Goal: Task Accomplishment & Management: Use online tool/utility

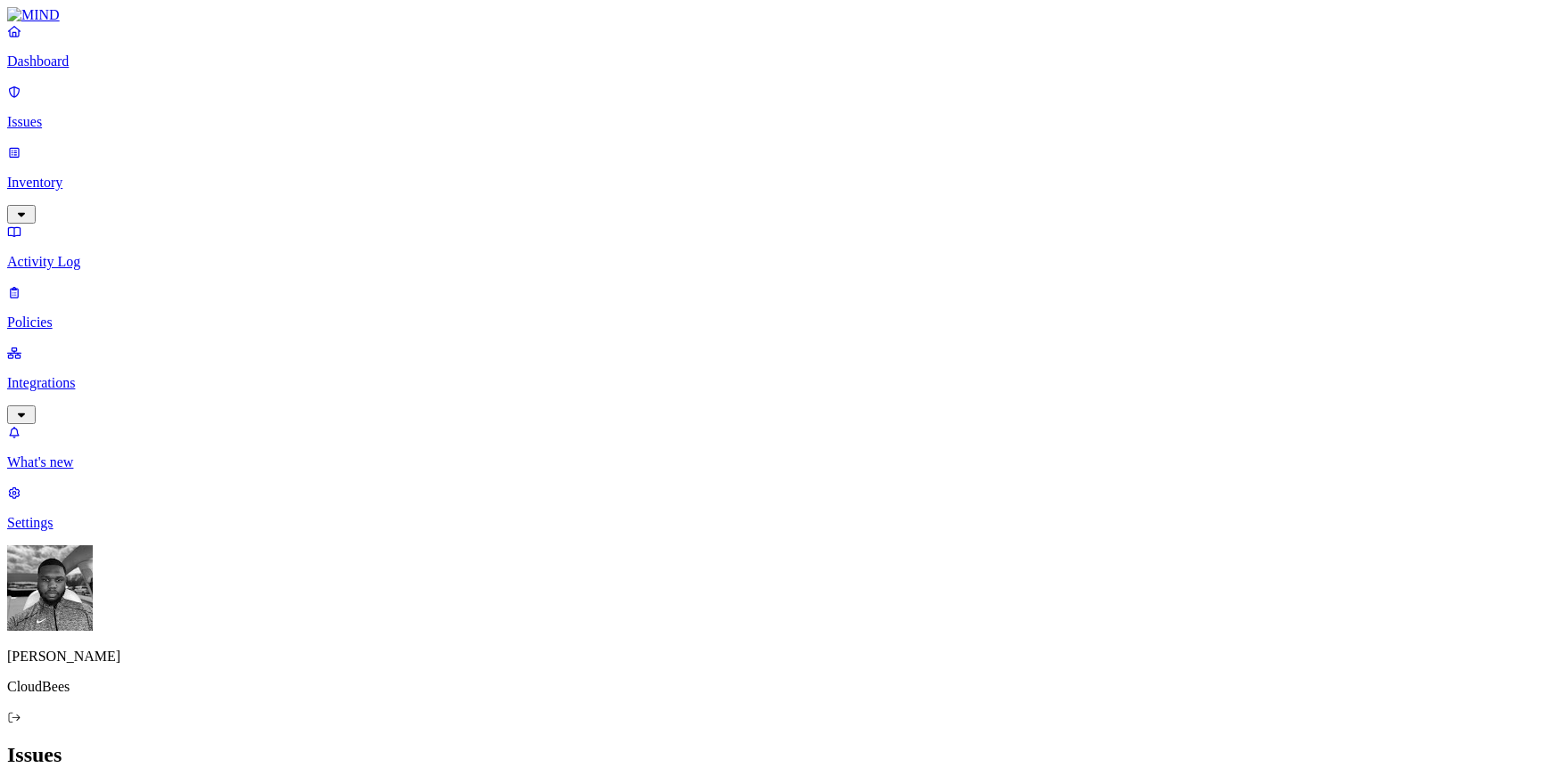
click at [130, 375] on p "Integrations" at bounding box center [770, 383] width 1527 height 16
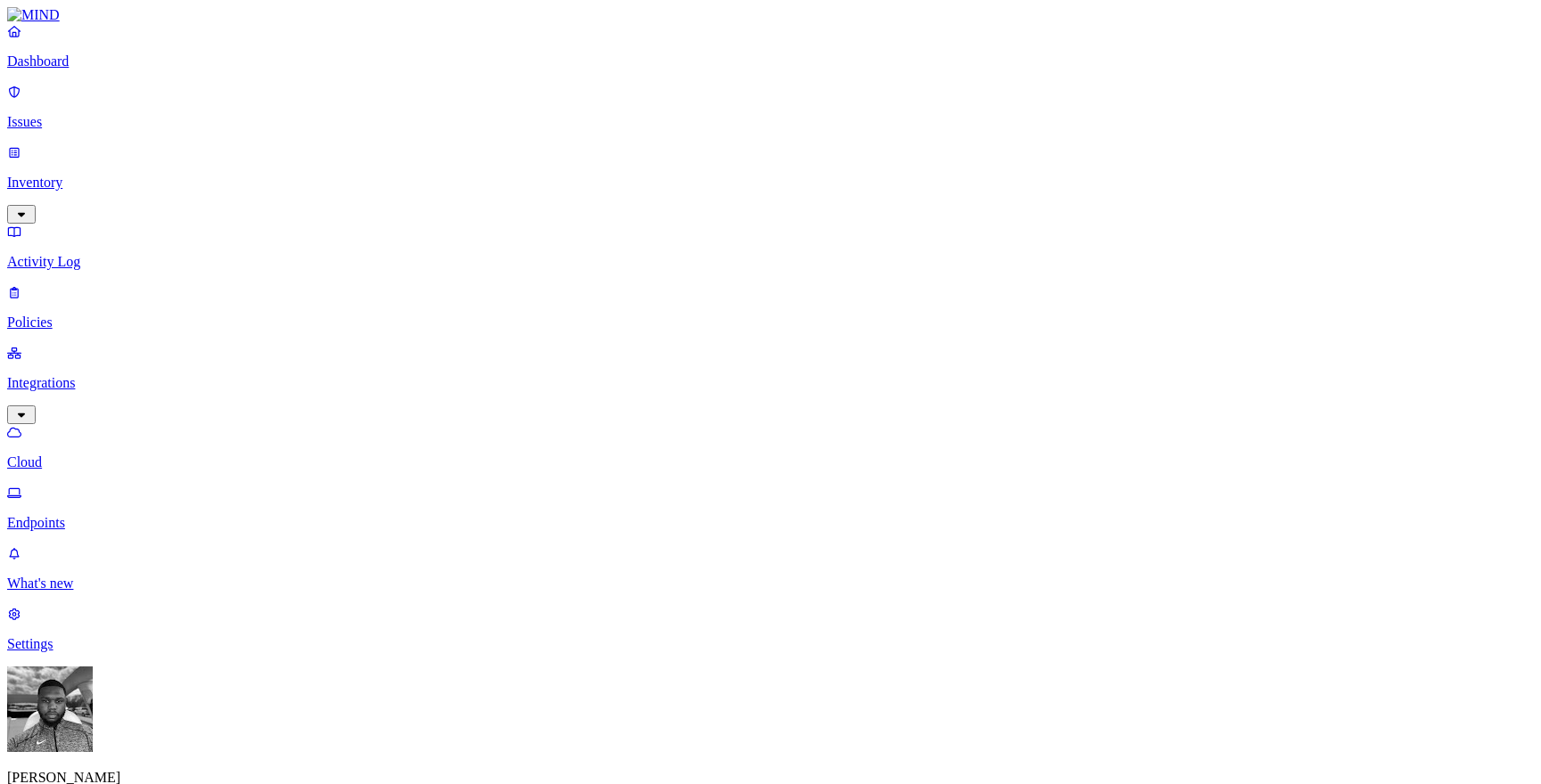
click at [134, 515] on p "Endpoints" at bounding box center [770, 523] width 1527 height 16
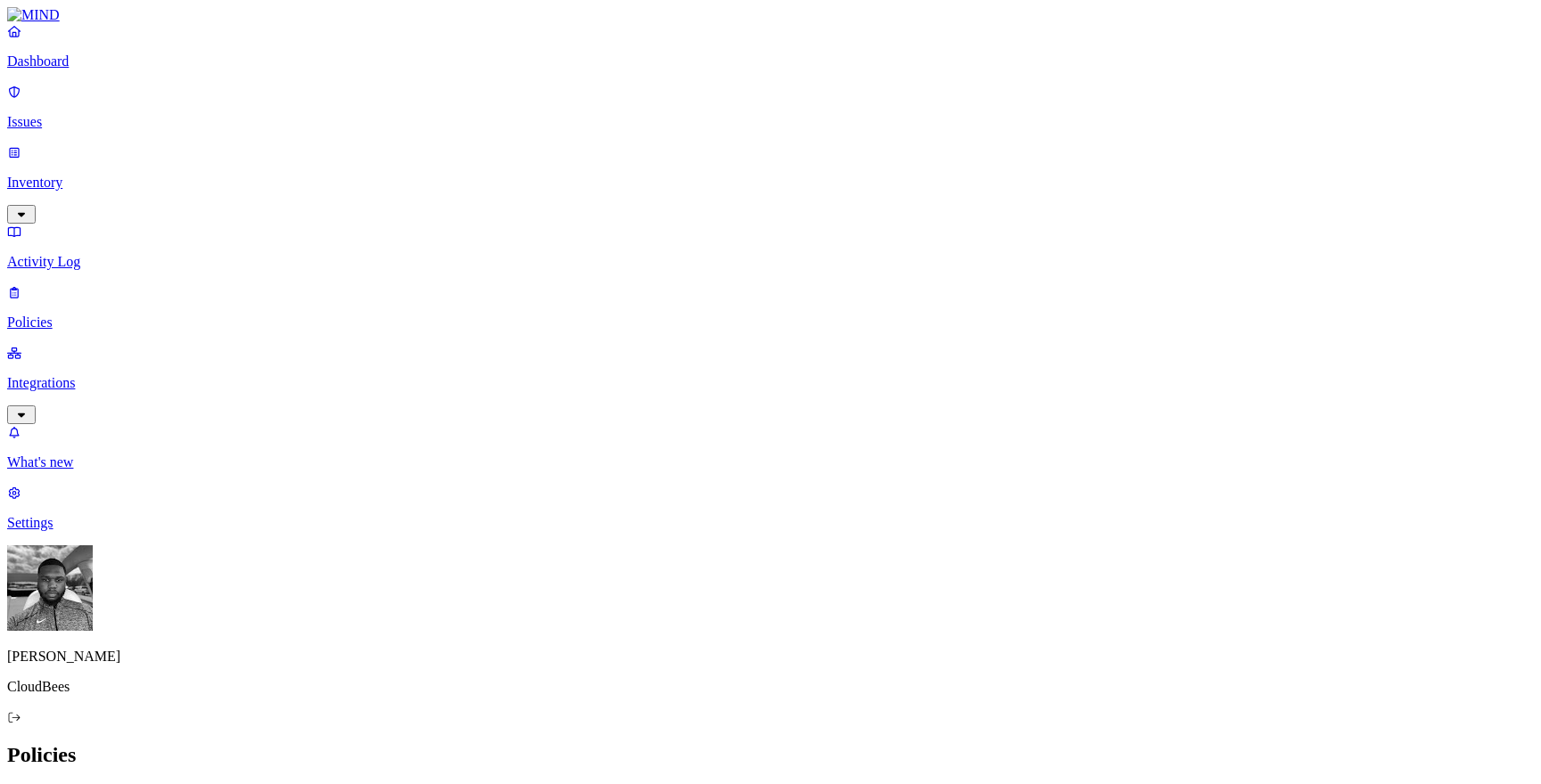
click at [17, 345] on link "Integrations" at bounding box center [770, 383] width 1527 height 77
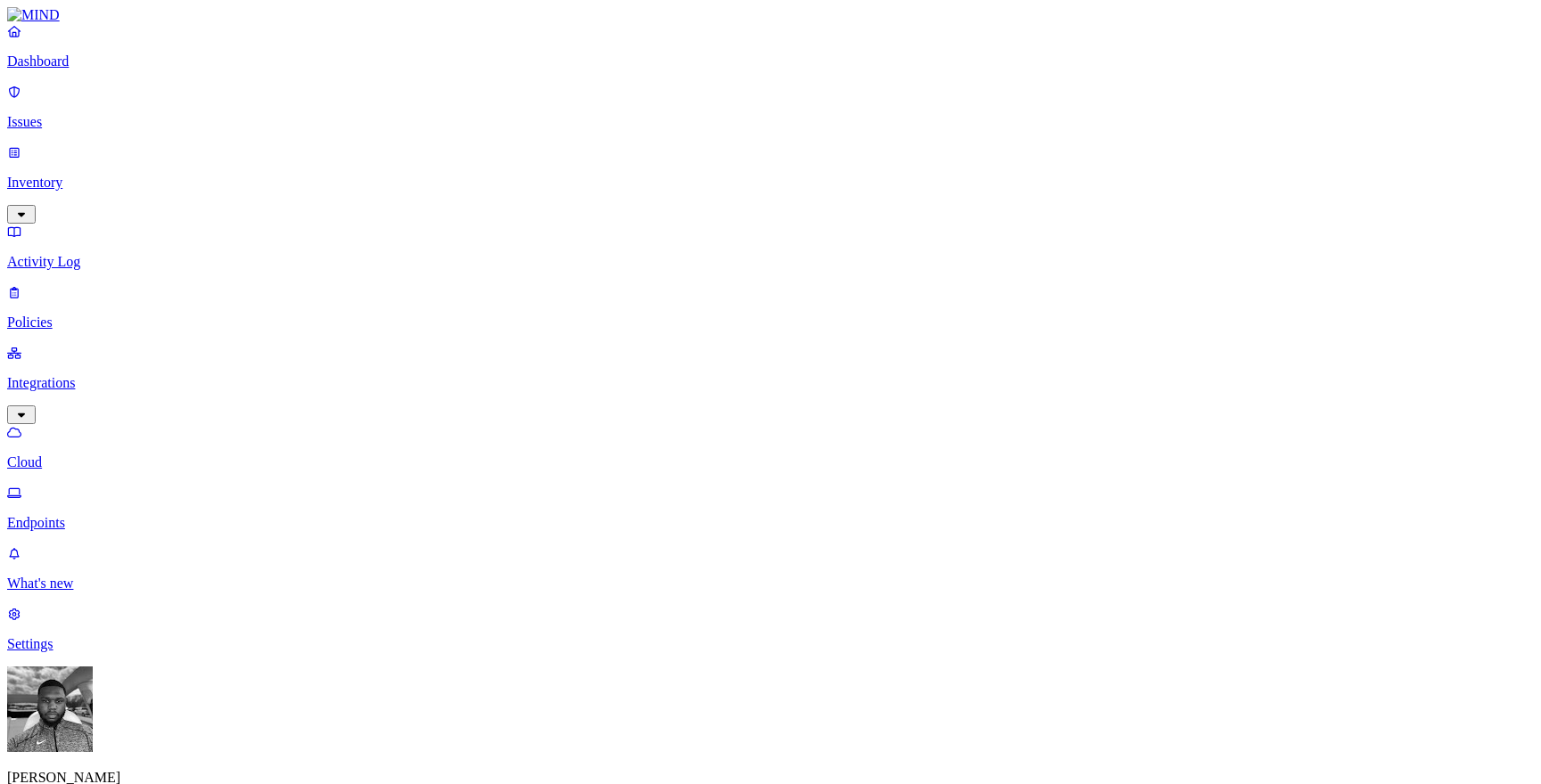
click at [143, 485] on link "Endpoints" at bounding box center [770, 508] width 1527 height 47
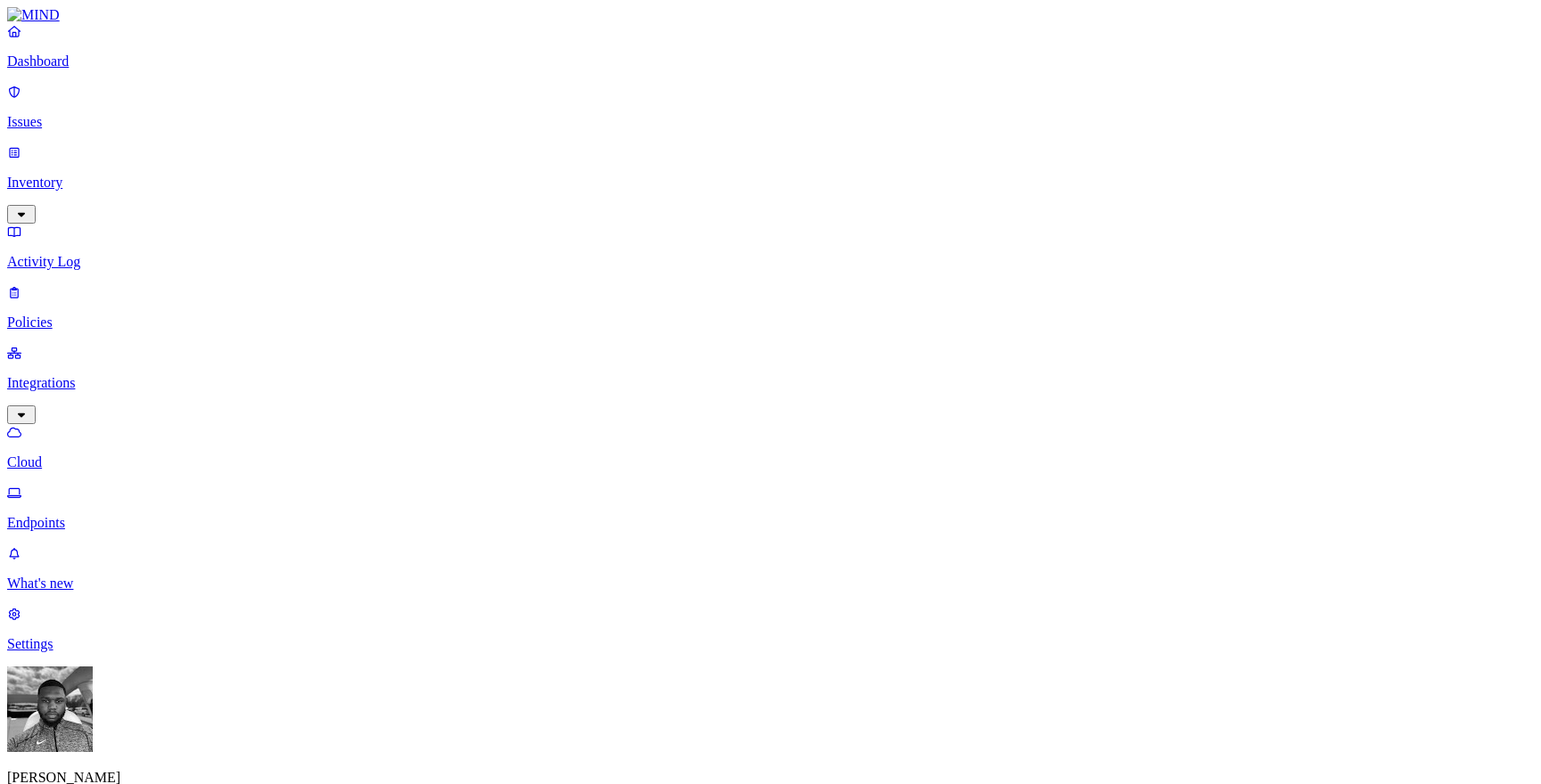
click at [70, 116] on p "Issues" at bounding box center [770, 122] width 1527 height 16
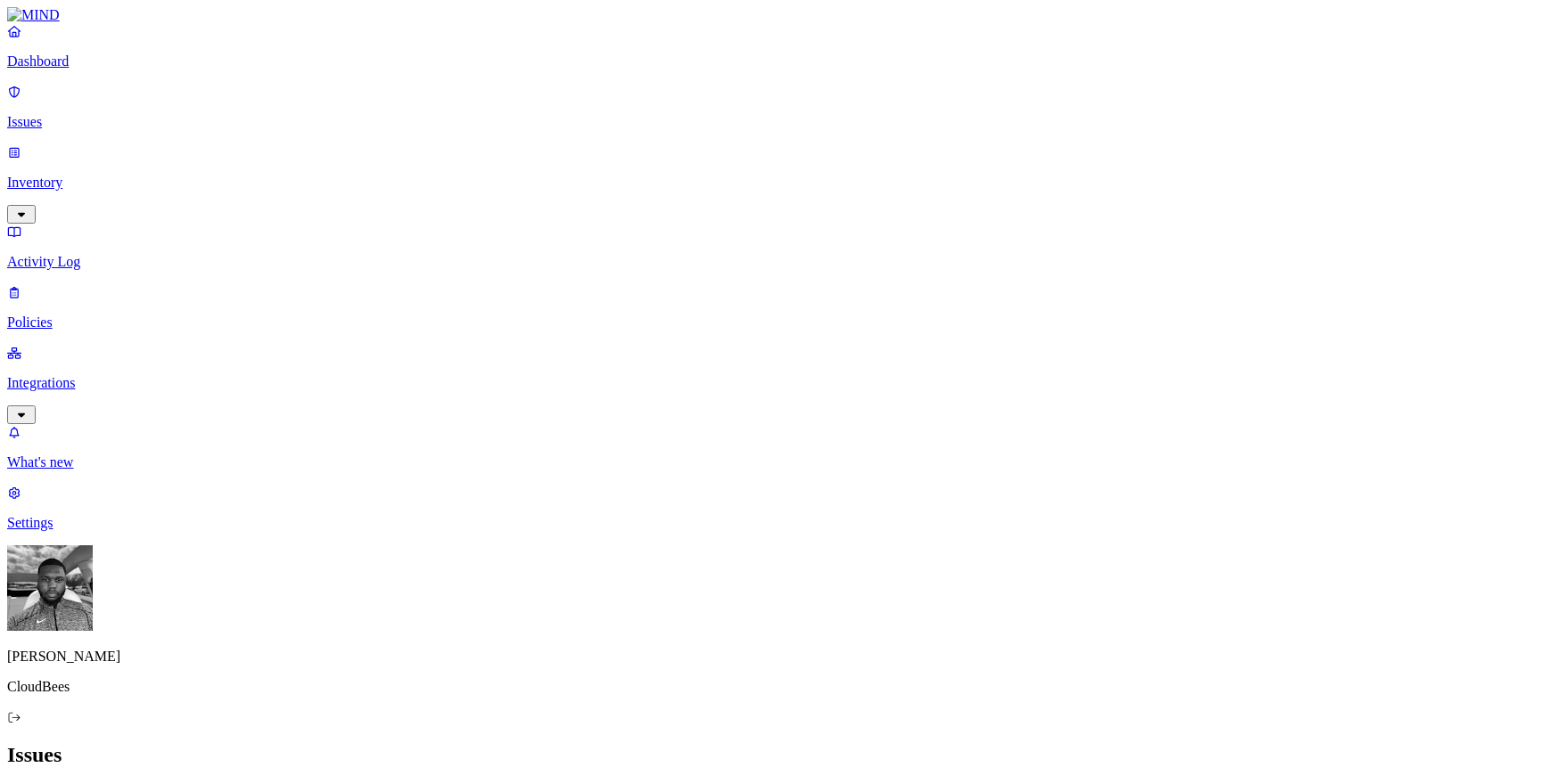
click at [128, 314] on p "Policies" at bounding box center [770, 323] width 1527 height 16
click at [395, 107] on div "Cloud" at bounding box center [395, 113] width 0 height 48
click at [399, 110] on icon at bounding box center [403, 116] width 14 height 12
click at [395, 153] on div "Endpoint" at bounding box center [395, 169] width 0 height 32
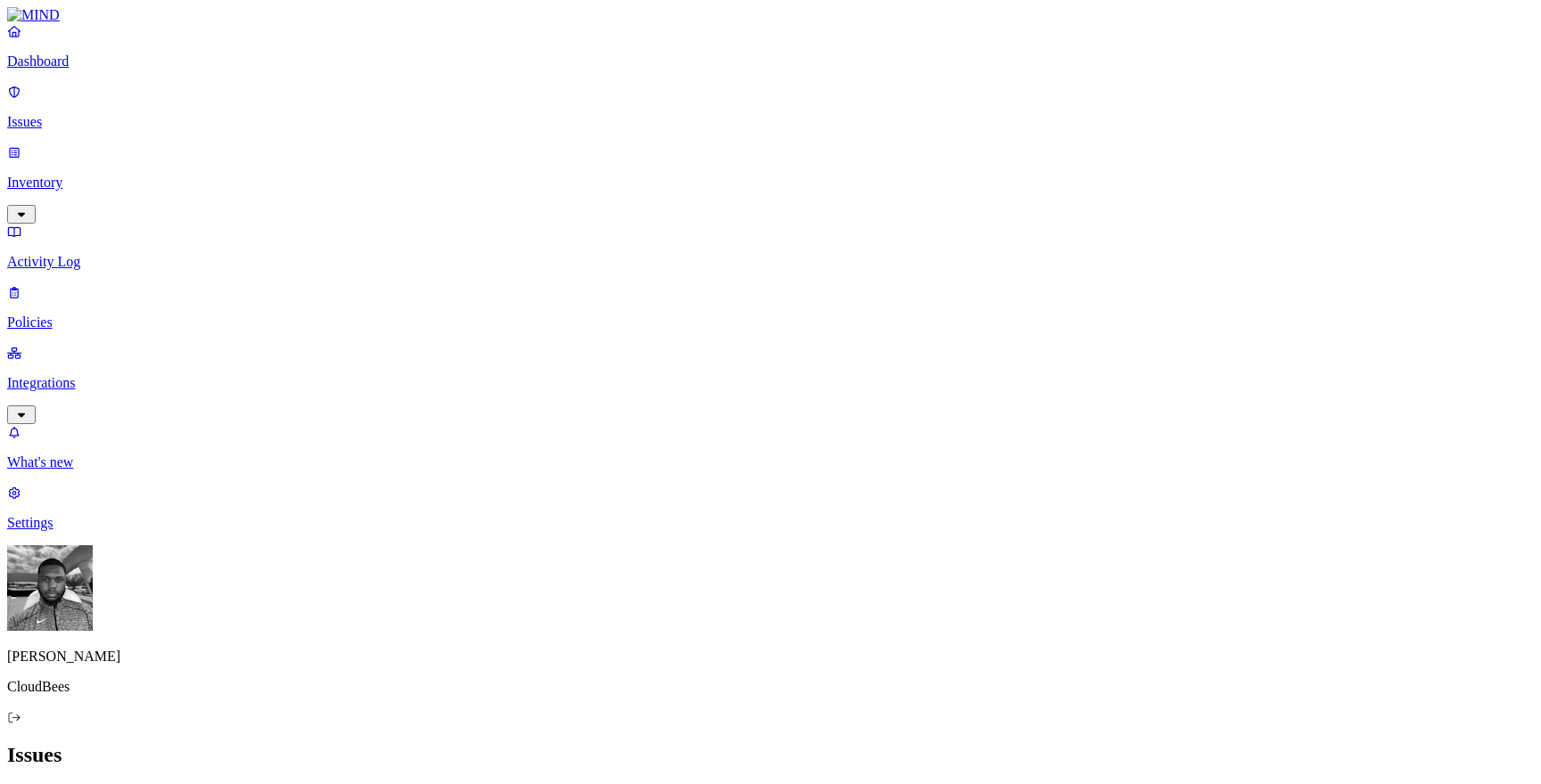
click at [87, 375] on p "Integrations" at bounding box center [770, 383] width 1527 height 16
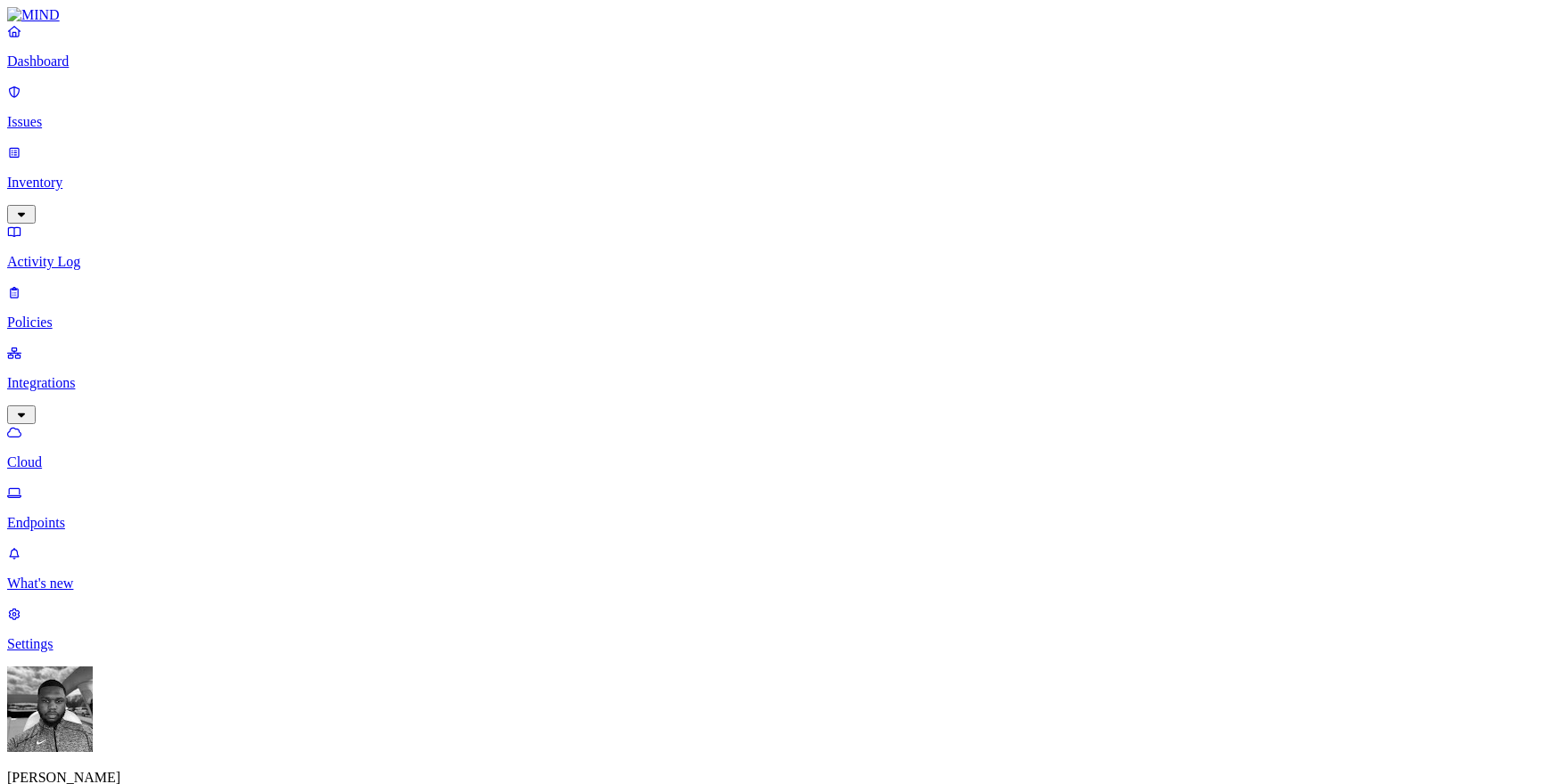
click at [126, 515] on p "Endpoints" at bounding box center [770, 523] width 1527 height 16
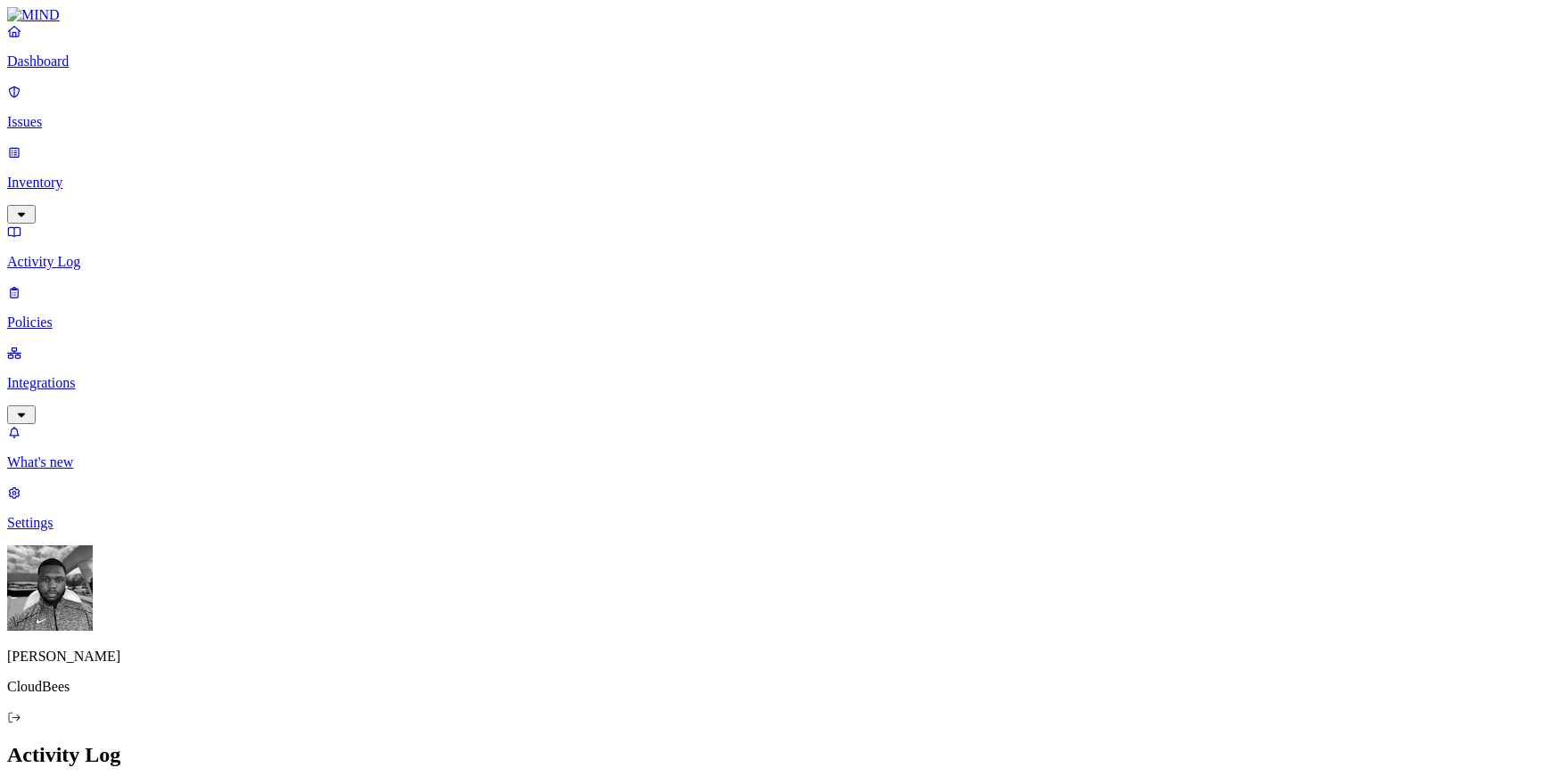
click at [63, 70] on p "Dashboard" at bounding box center [770, 62] width 1527 height 16
click at [41, 375] on p "Integrations" at bounding box center [770, 383] width 1527 height 16
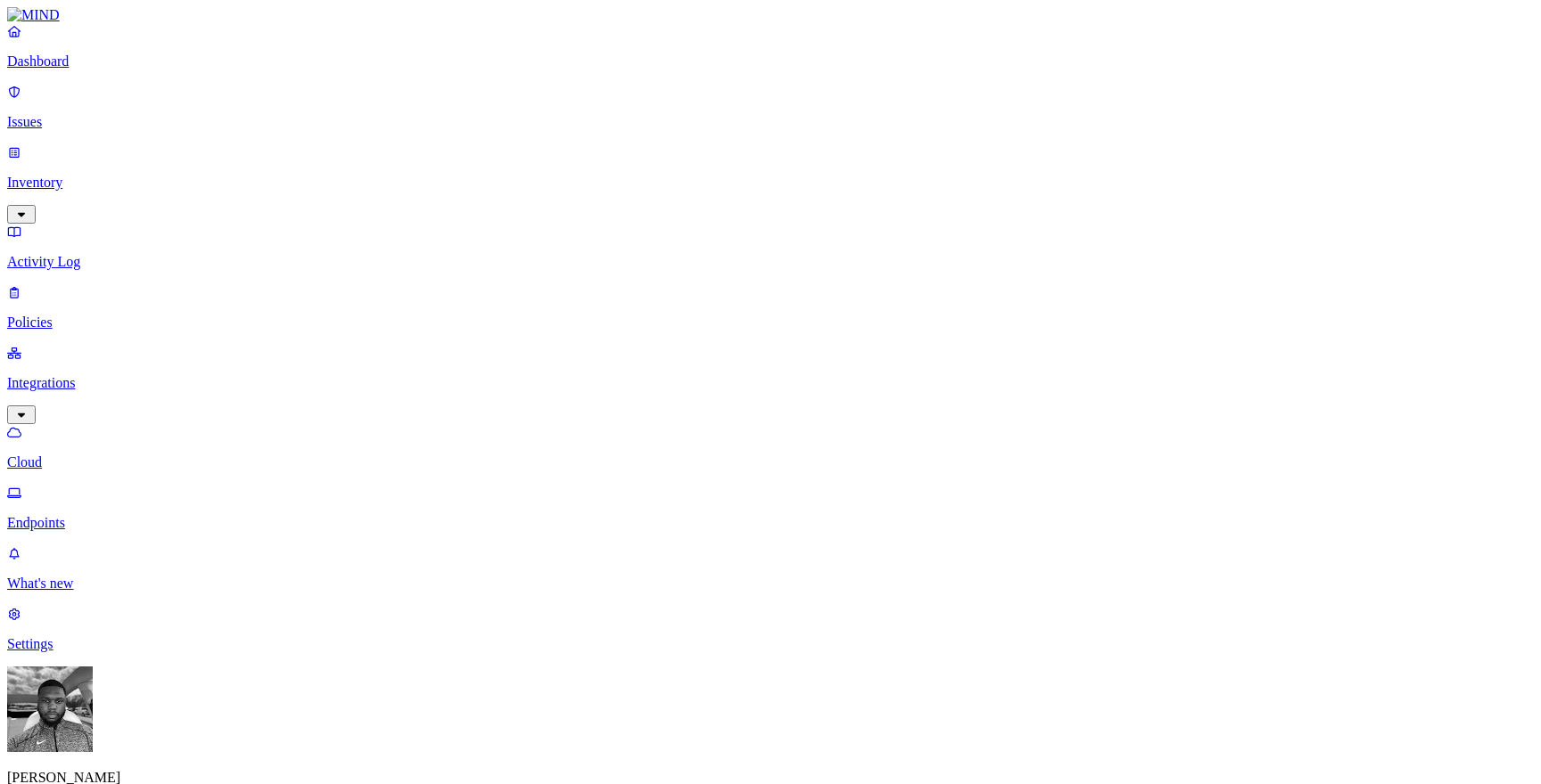
click at [70, 515] on p "Endpoints" at bounding box center [770, 523] width 1527 height 16
